Goal: Information Seeking & Learning: Find specific fact

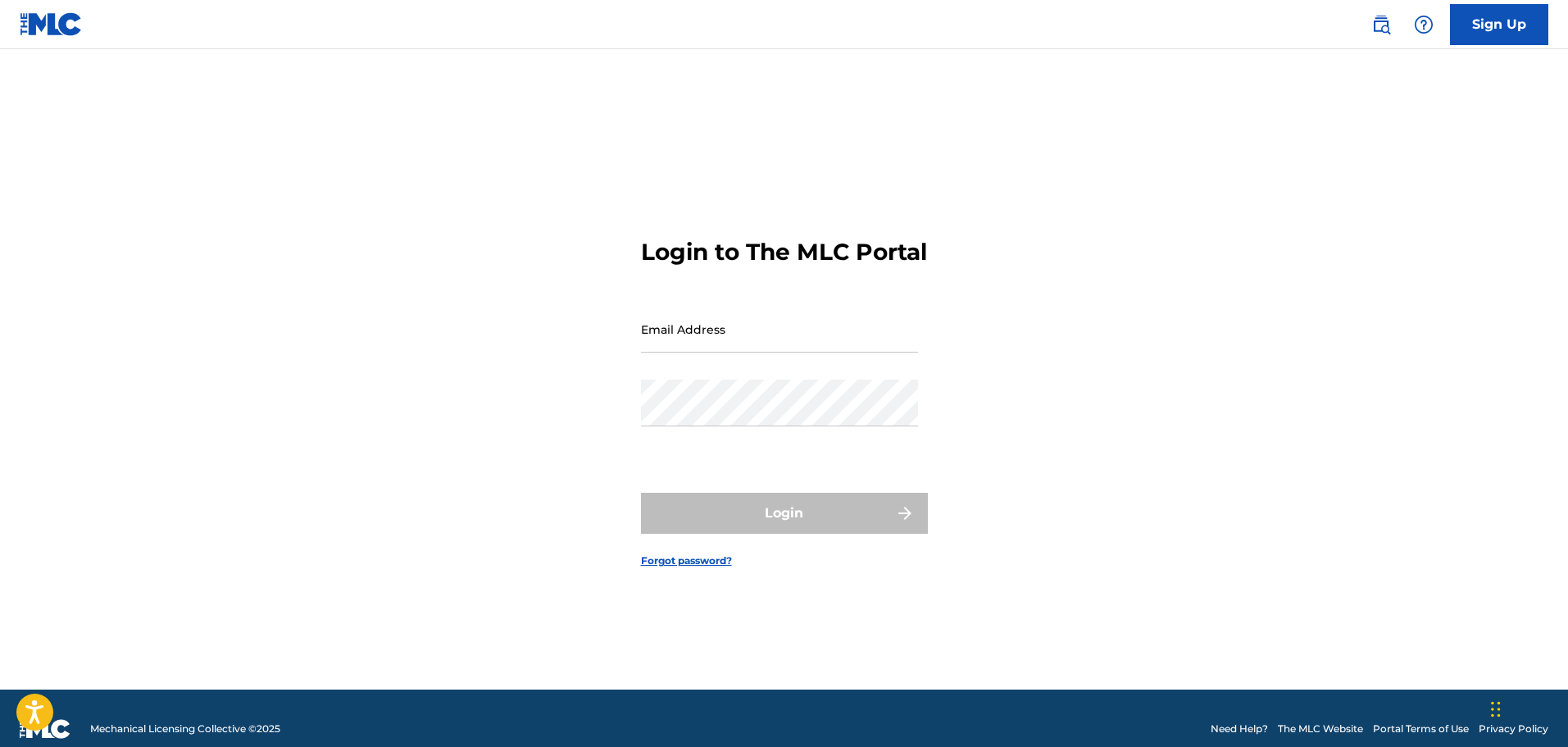
click at [699, 339] on input "Email Address" at bounding box center [779, 329] width 277 height 46
click at [805, 352] on input "Email Address" at bounding box center [779, 329] width 277 height 46
click at [769, 370] on div "Email Address" at bounding box center [779, 342] width 277 height 74
click at [766, 345] on input "Email Address" at bounding box center [779, 329] width 277 height 46
click at [692, 352] on input "Email Address" at bounding box center [779, 329] width 277 height 46
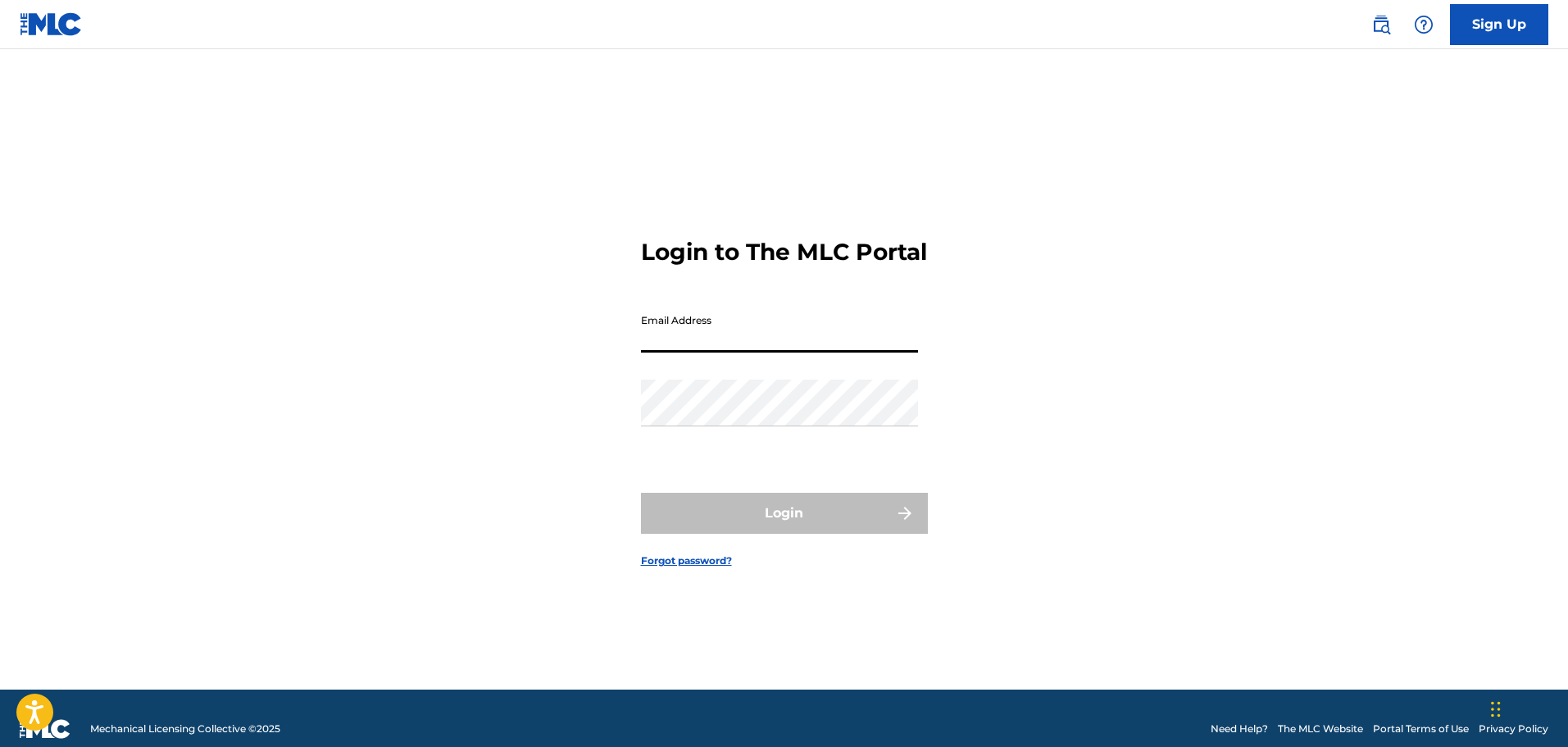
click at [710, 352] on input "Email Address" at bounding box center [779, 329] width 277 height 46
paste input "[EMAIL_ADDRESS][DOMAIN_NAME]"
type input "[EMAIL_ADDRESS][DOMAIN_NAME]"
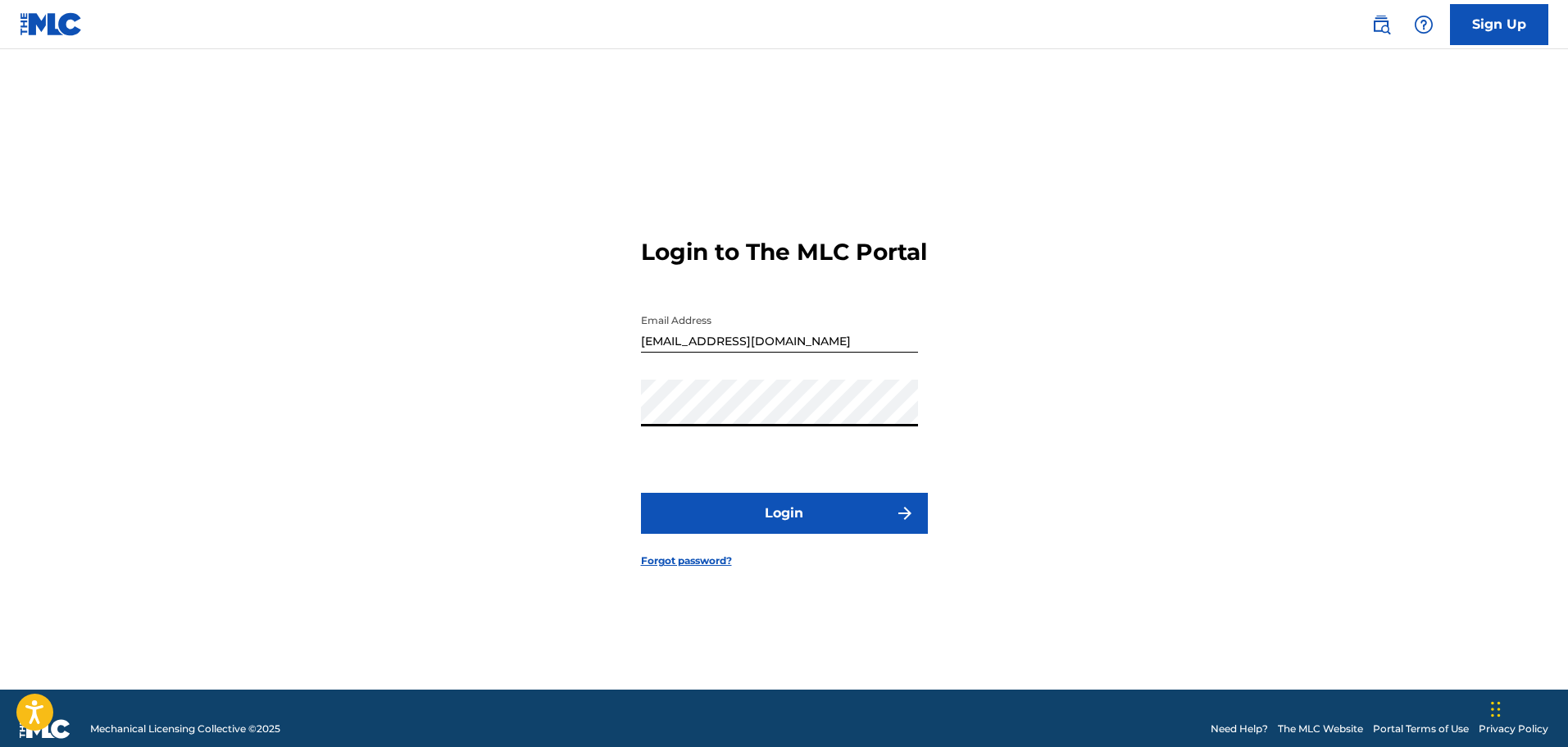
click at [820, 528] on button "Login" at bounding box center [784, 513] width 286 height 41
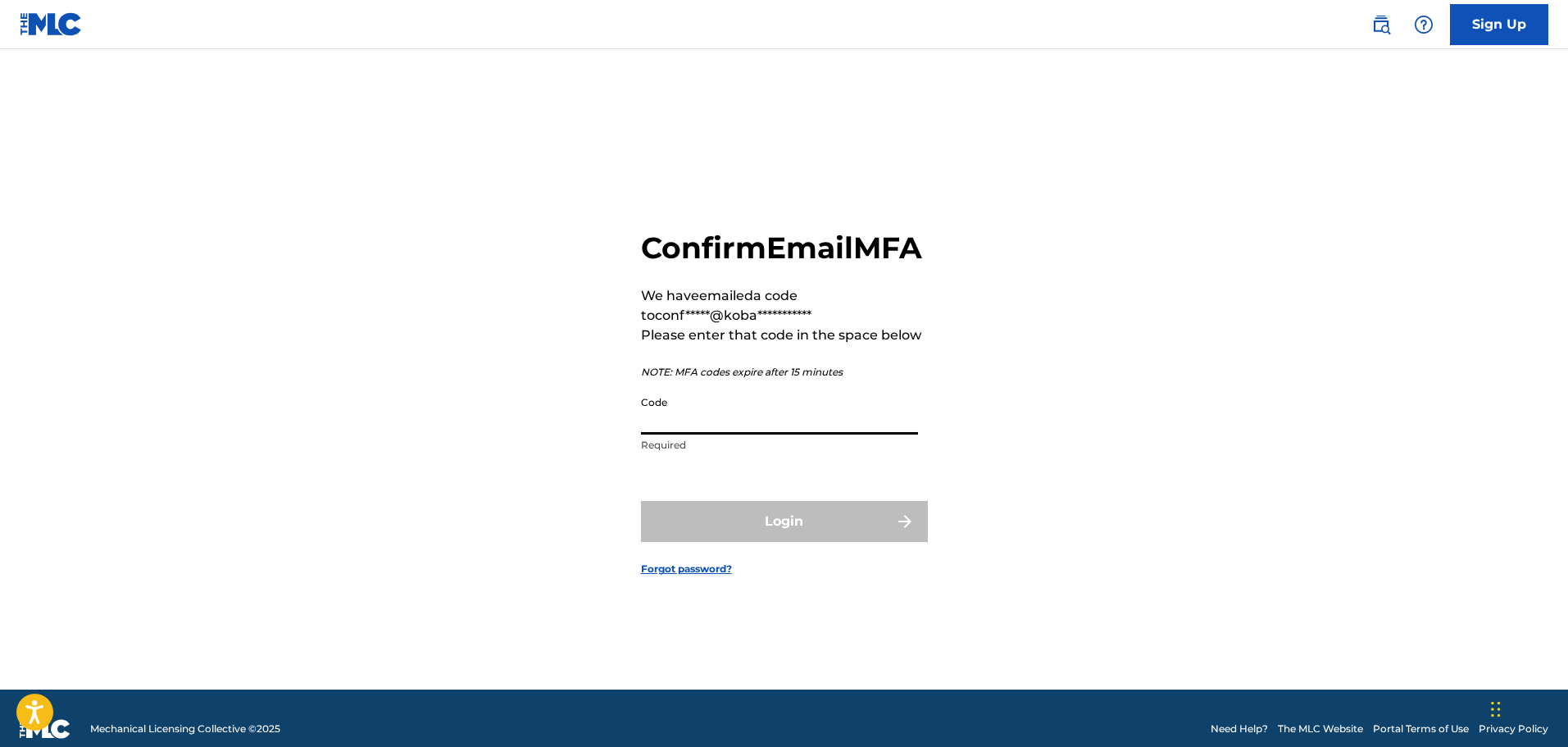
click at [719, 434] on input "Code" at bounding box center [779, 410] width 277 height 46
paste input "633858"
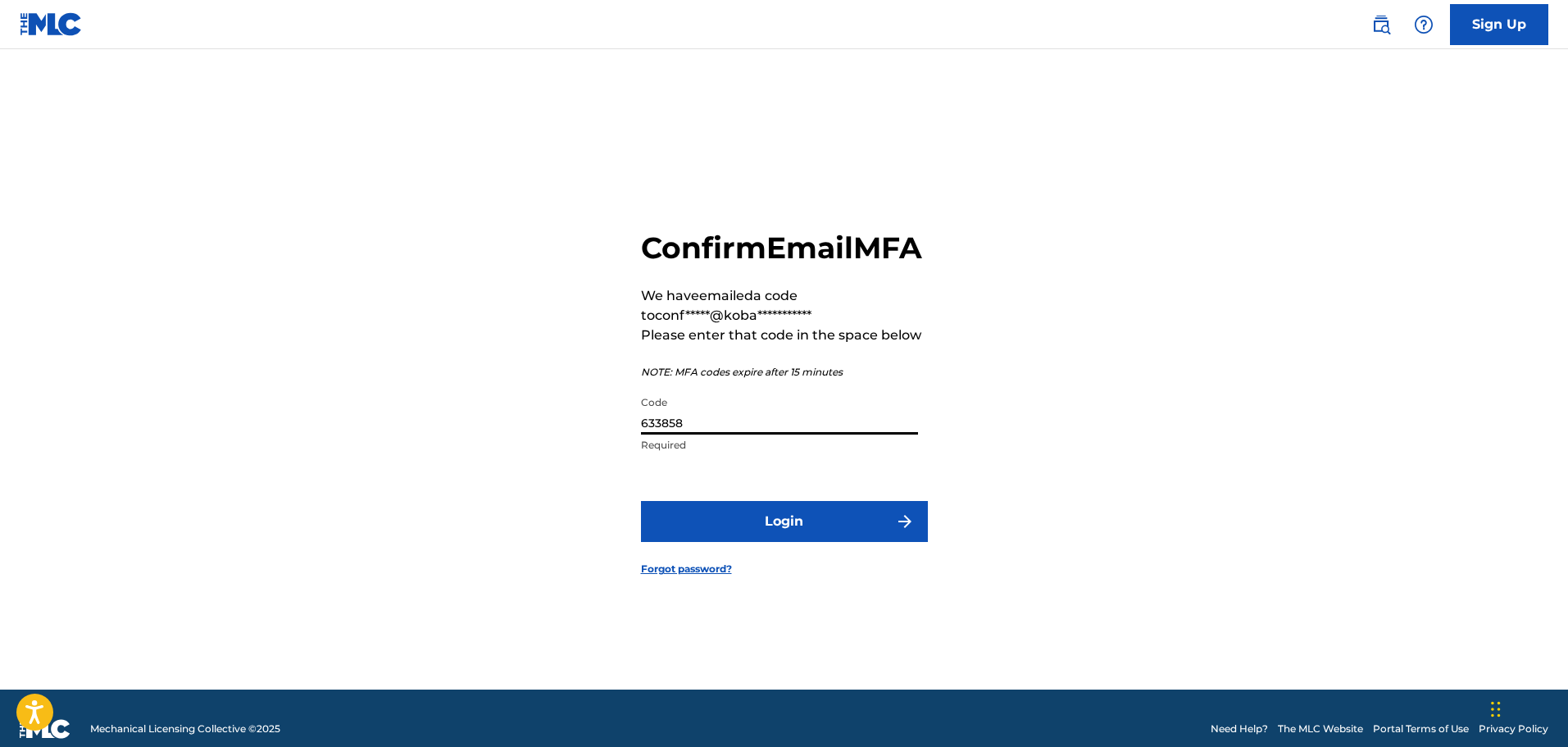
type input "633858"
click at [770, 541] on button "Login" at bounding box center [784, 522] width 286 height 41
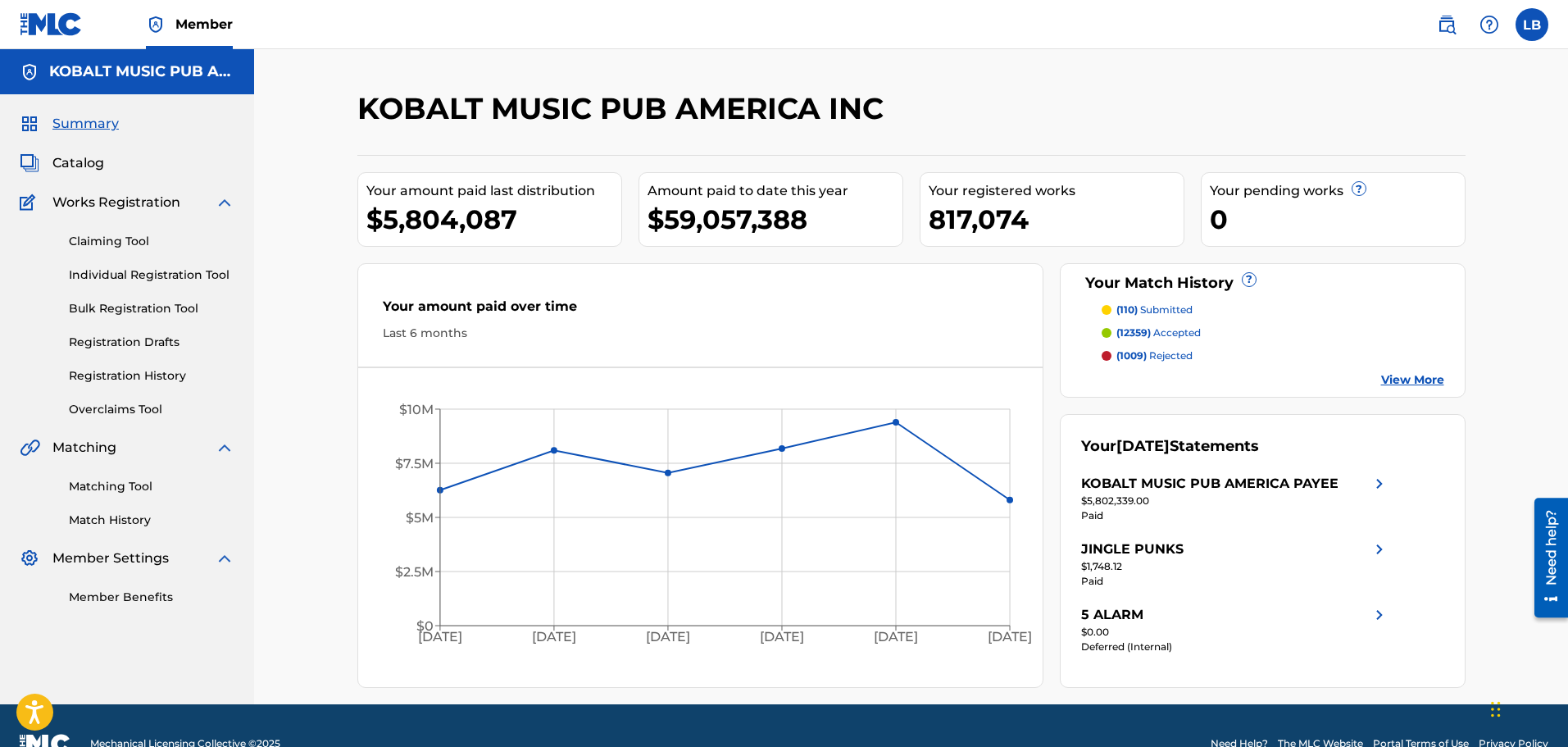
click at [94, 159] on span "Catalog" at bounding box center [78, 163] width 51 height 20
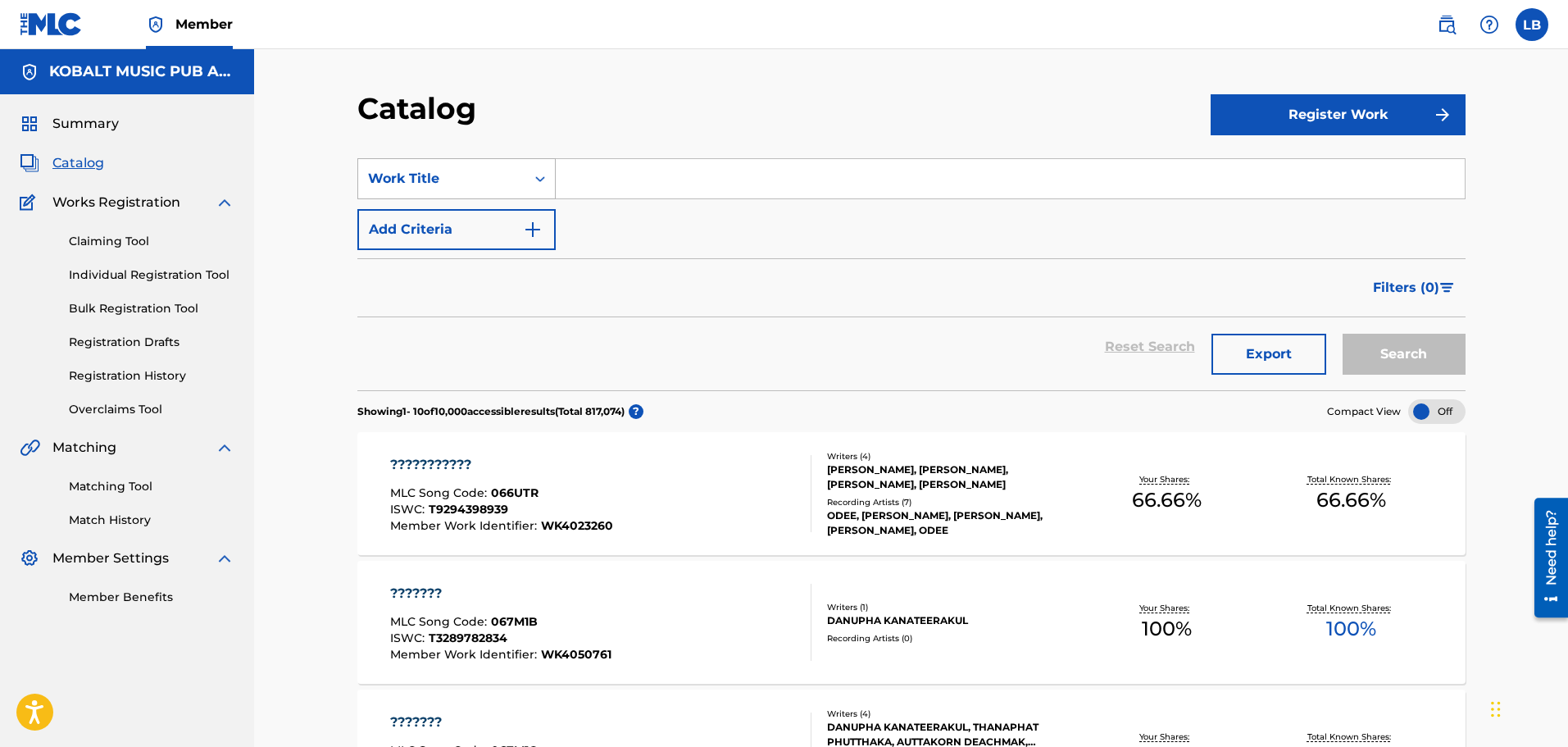
click at [440, 169] on div "Work Title" at bounding box center [442, 179] width 148 height 20
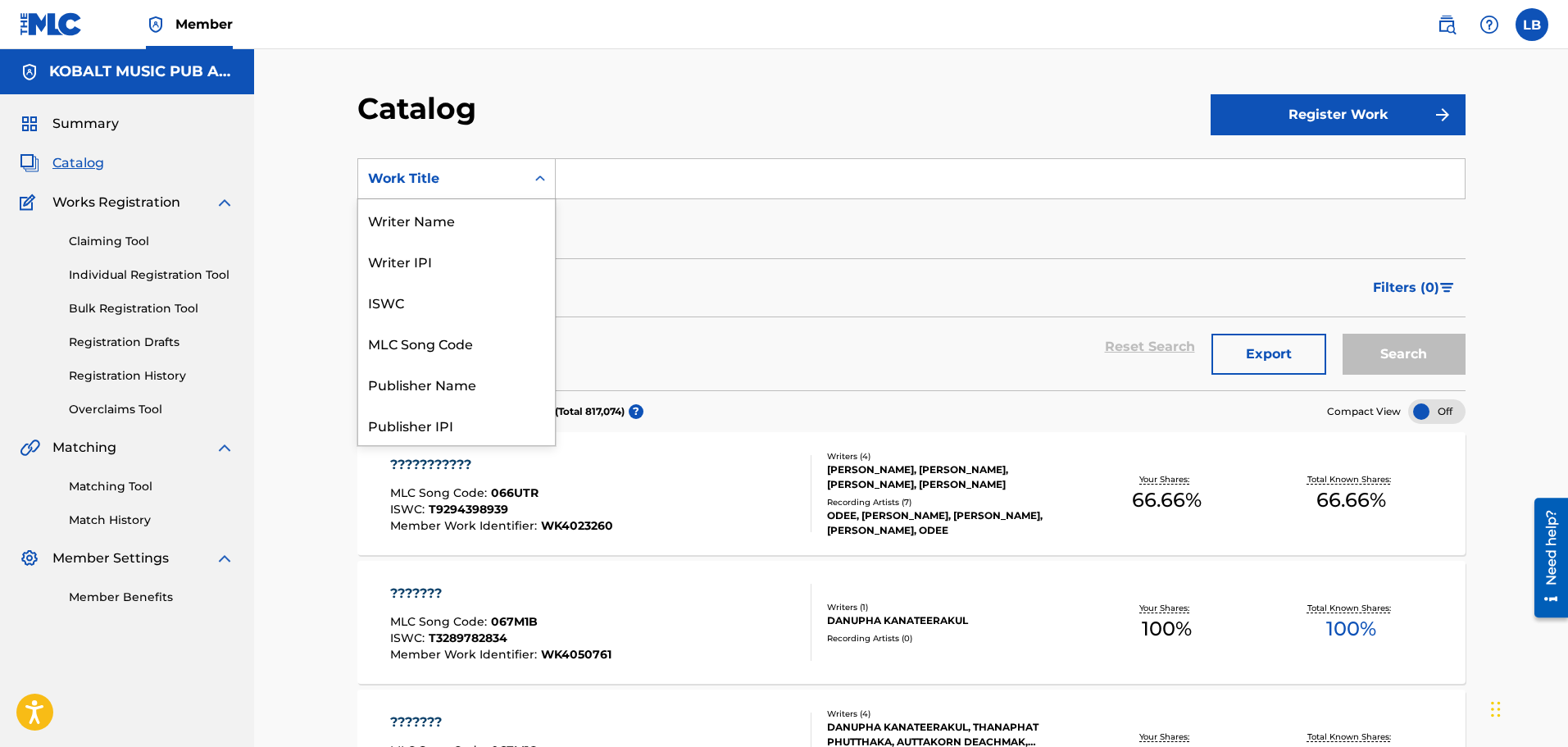
scroll to position [246, 0]
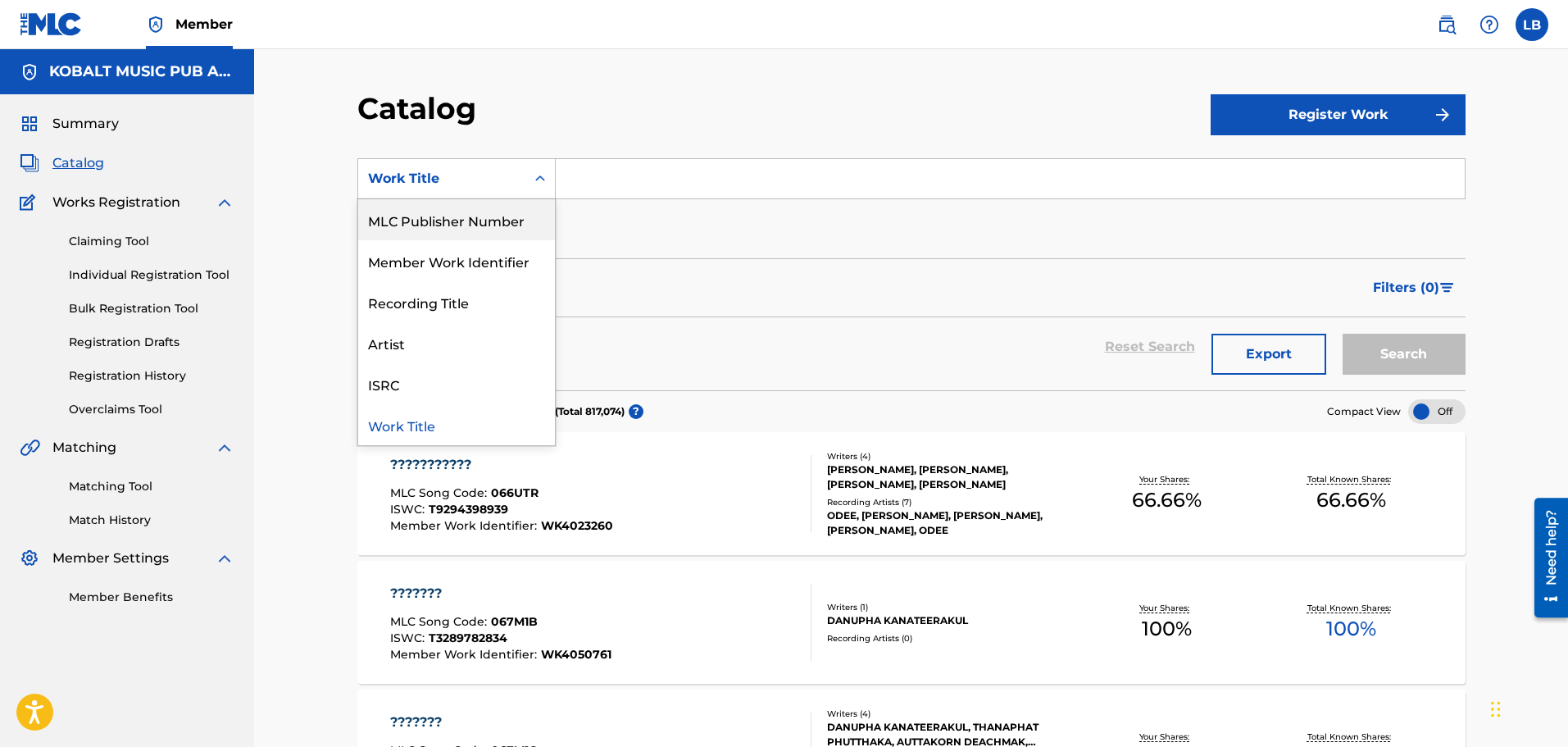
click at [444, 221] on div "MLC Publisher Number" at bounding box center [457, 219] width 197 height 41
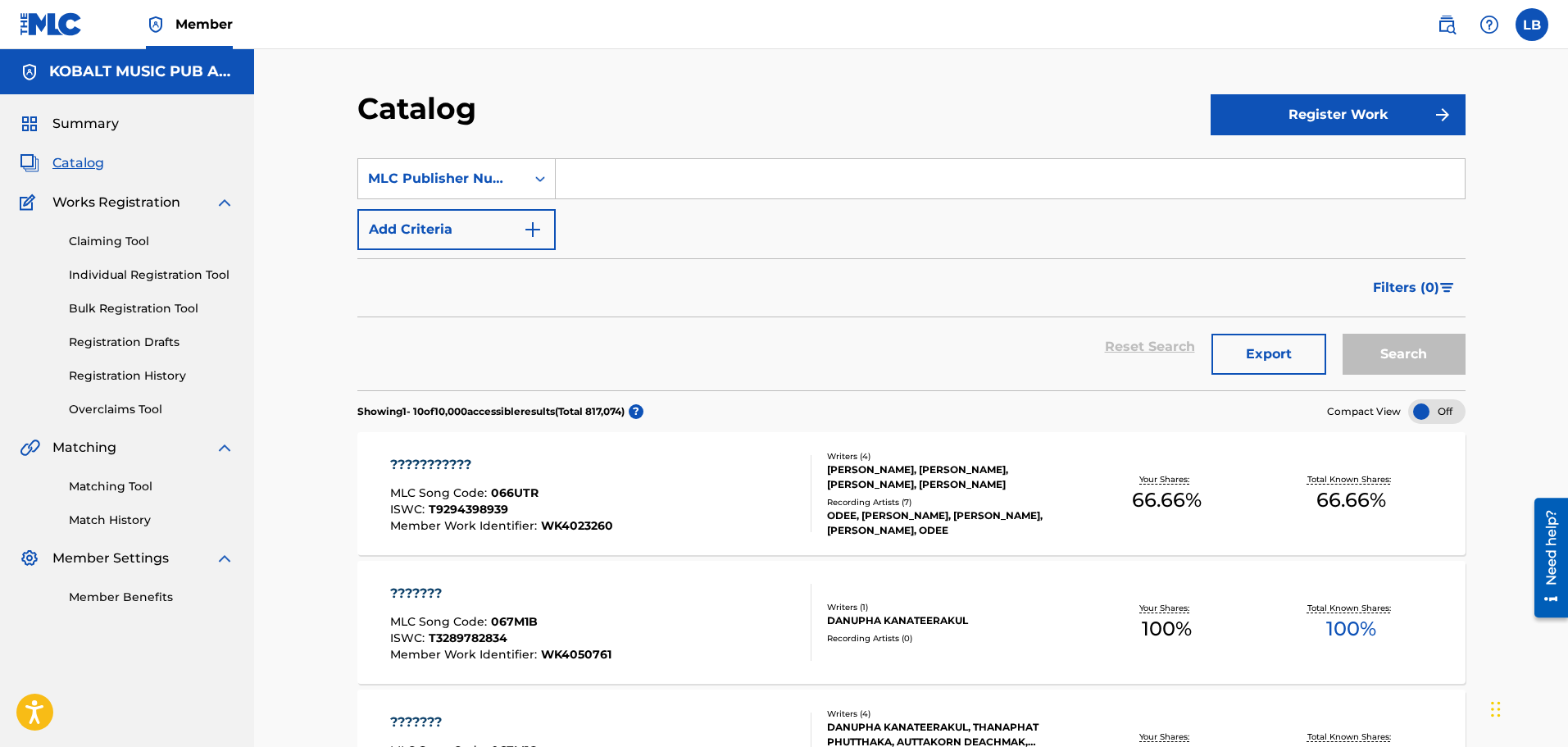
click at [639, 164] on input "Search Form" at bounding box center [1010, 179] width 909 height 39
paste input "VV83CL"
type input "VV83CL"
click at [1343, 334] on button "Search" at bounding box center [1404, 354] width 123 height 41
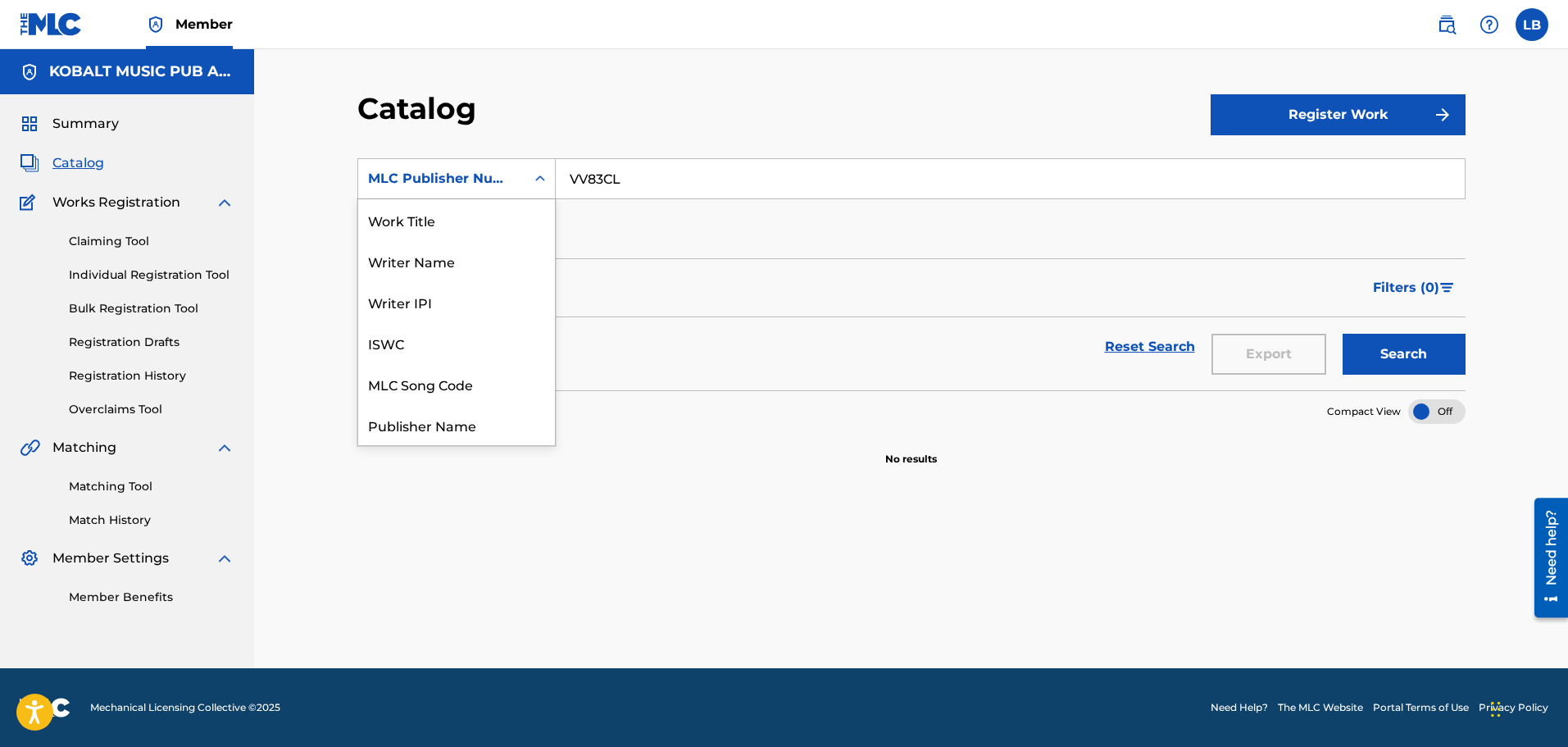
click at [540, 184] on icon "Search Form" at bounding box center [539, 178] width 17 height 17
click at [433, 373] on div "MLC Song Code" at bounding box center [457, 384] width 197 height 41
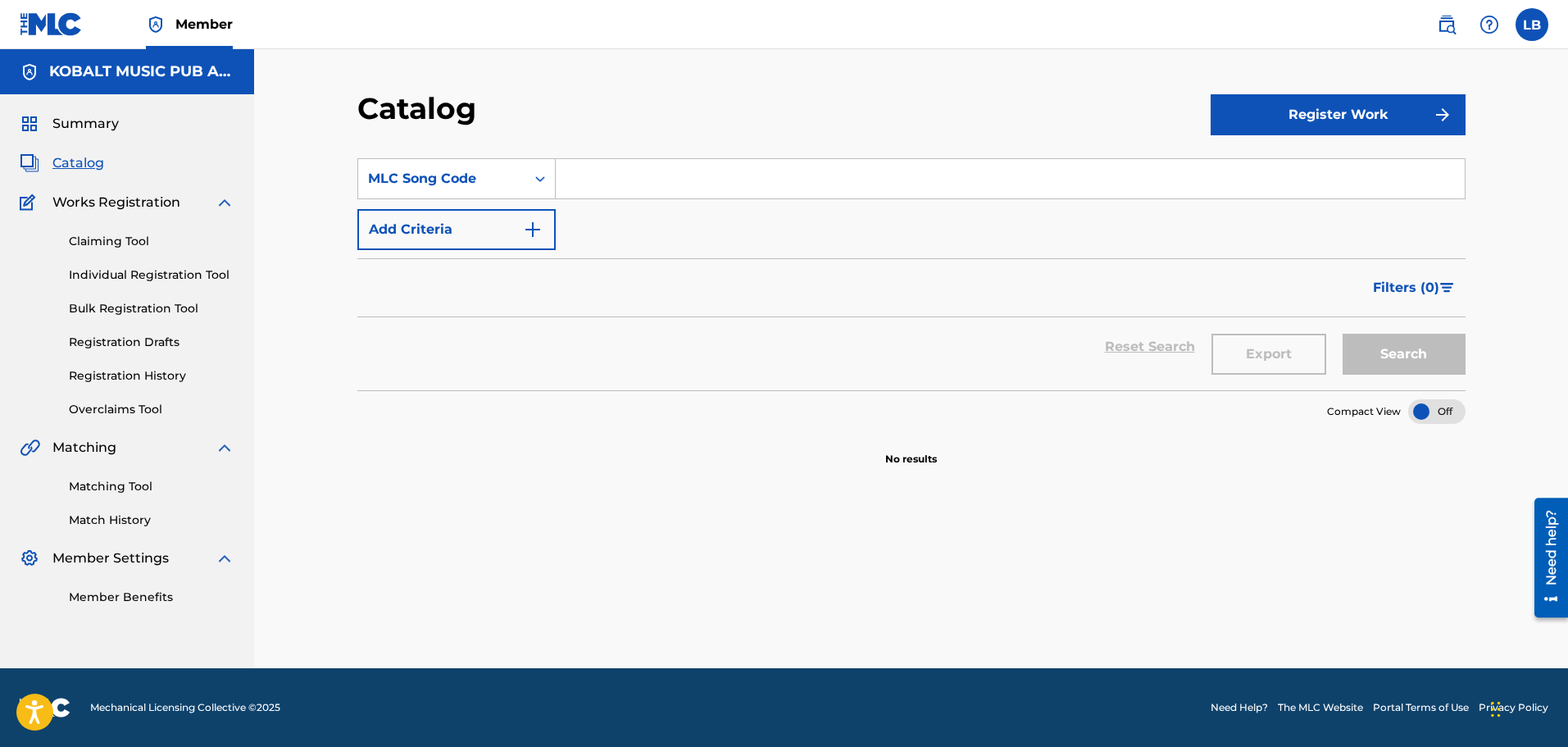
click at [705, 179] on input "Search Form" at bounding box center [1010, 179] width 909 height 39
paste input "VV83CL"
type input "VV83CL"
click at [1406, 347] on button "Search" at bounding box center [1404, 354] width 123 height 41
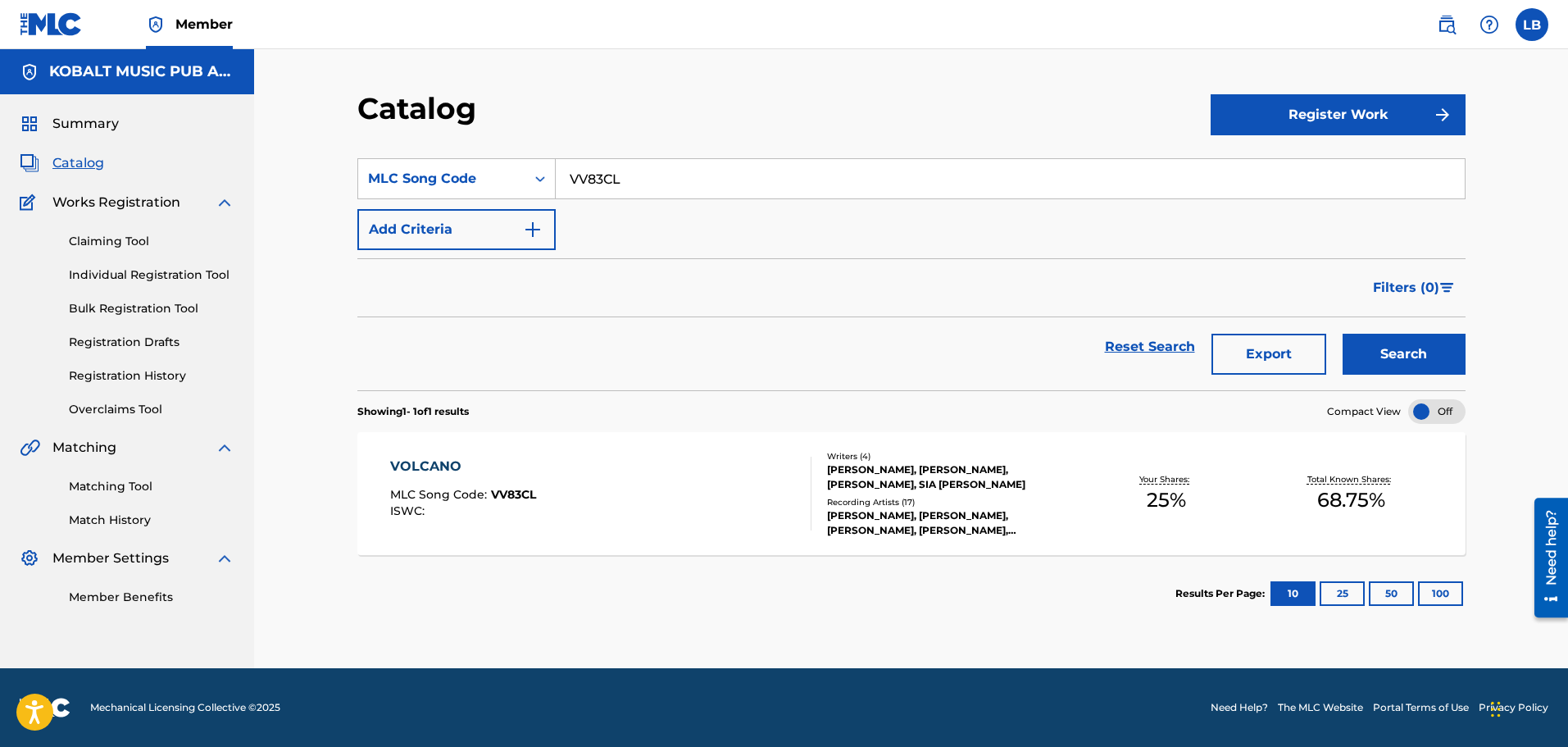
click at [443, 457] on div "VOLCANO" at bounding box center [463, 467] width 146 height 20
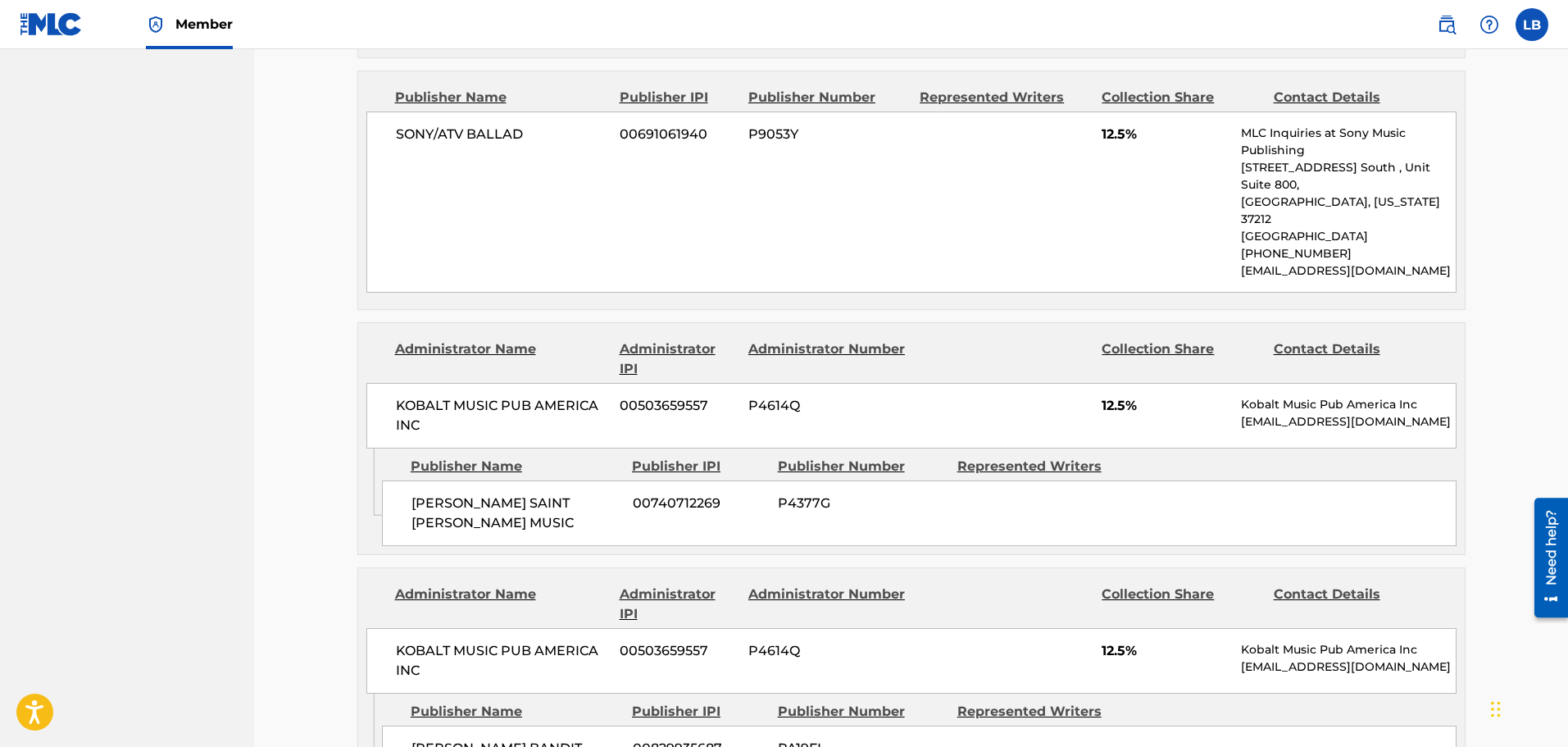
scroll to position [1386, 0]
